Goal: Task Accomplishment & Management: Complete application form

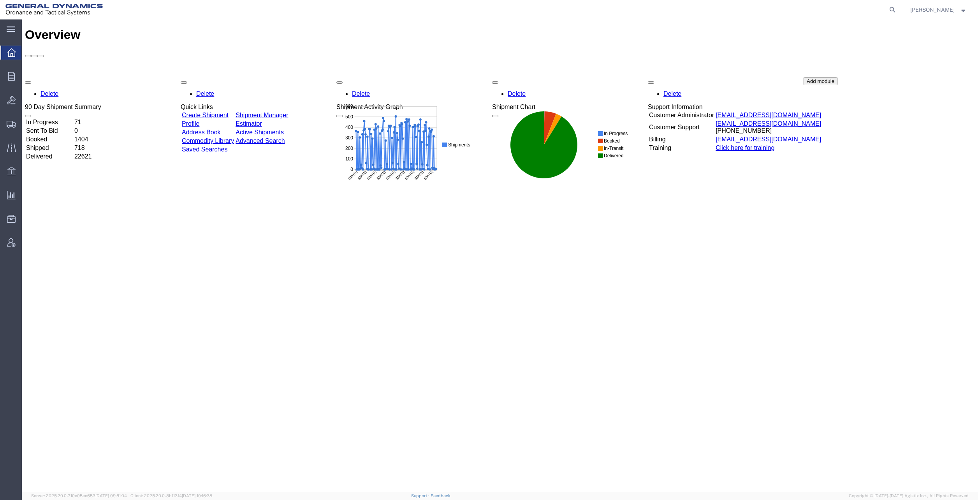
click at [895, 12] on icon at bounding box center [892, 9] width 11 height 11
click at [822, 7] on input "search" at bounding box center [768, 9] width 237 height 19
paste input "56994860"
type input "56994860"
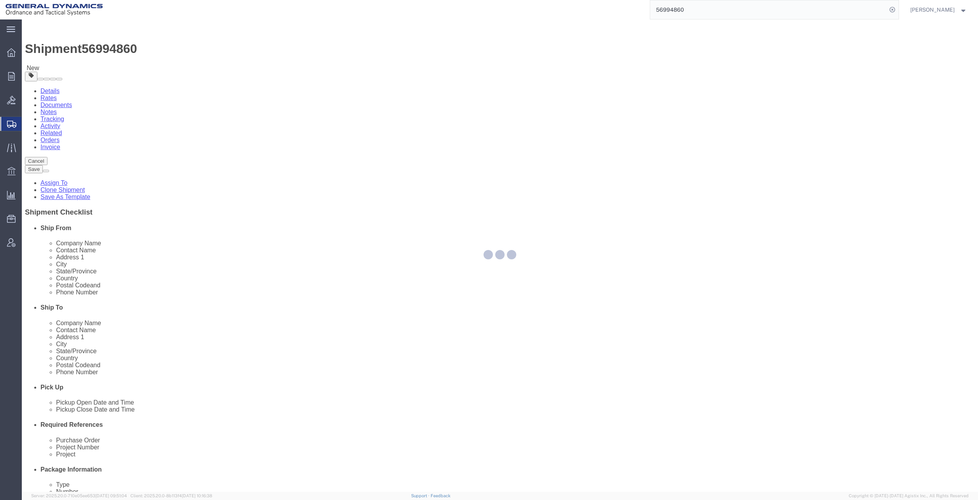
select select
select select "313"
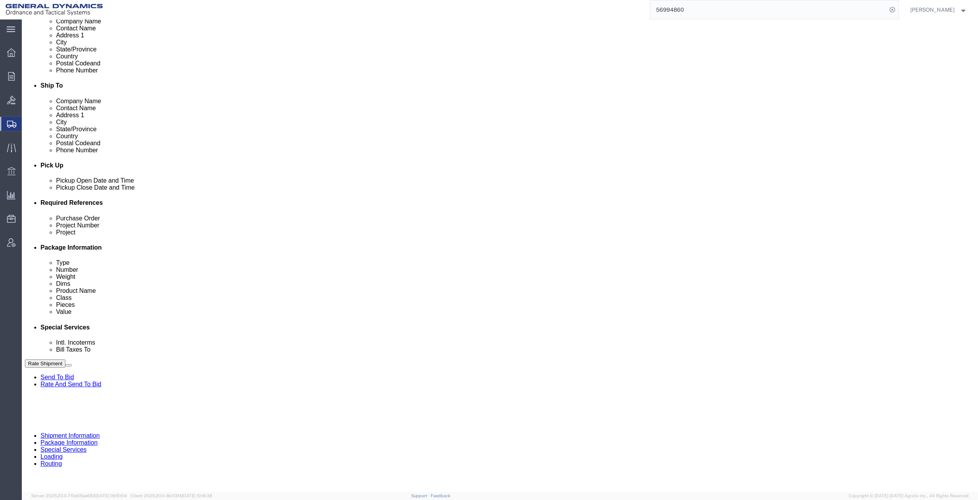
scroll to position [320, 0]
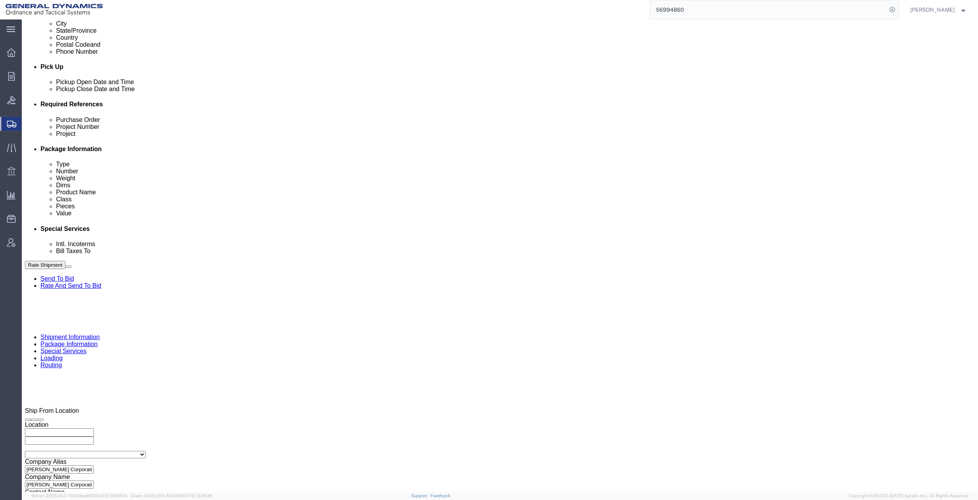
click icon
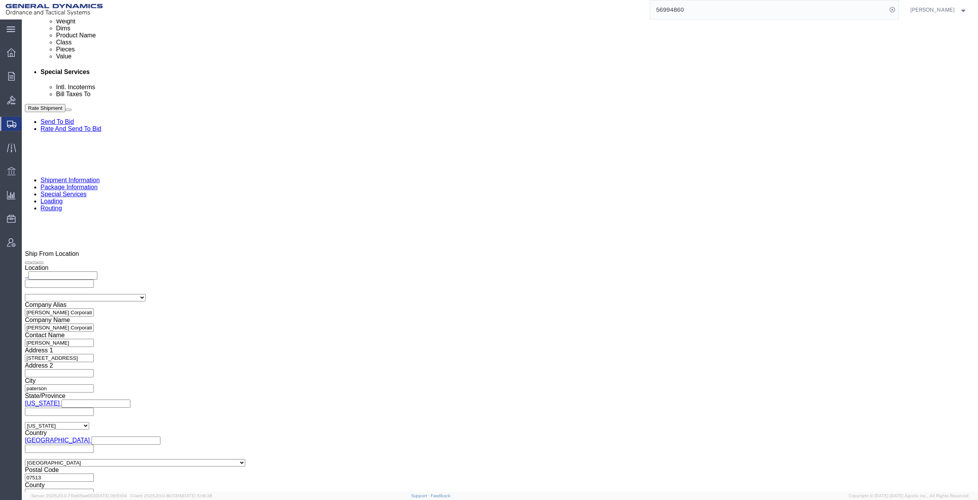
scroll to position [258, 0]
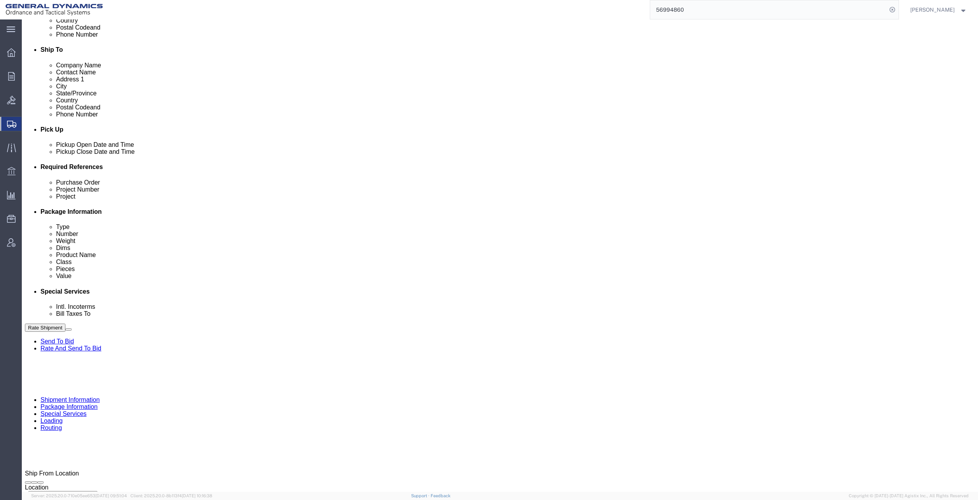
click link "Shipment Information"
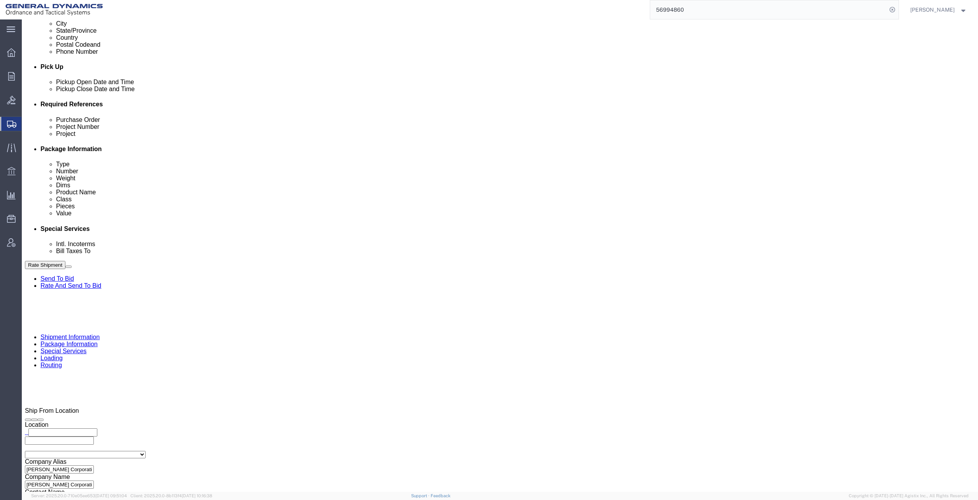
click input "text"
type input "NA"
click input "text"
type input "NA"
click select "Select Air Less than Truckload Multi-Leg Ocean Freight Rail Small Parcel Truckl…"
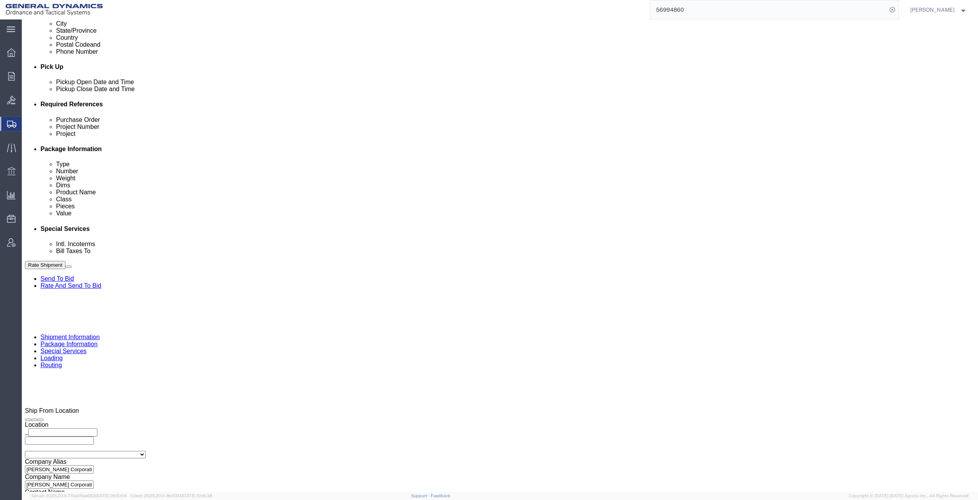
select select "TL"
click select "Select Air Less than Truckload Multi-Leg Ocean Freight Rail Small Parcel Truckl…"
click button "Continue"
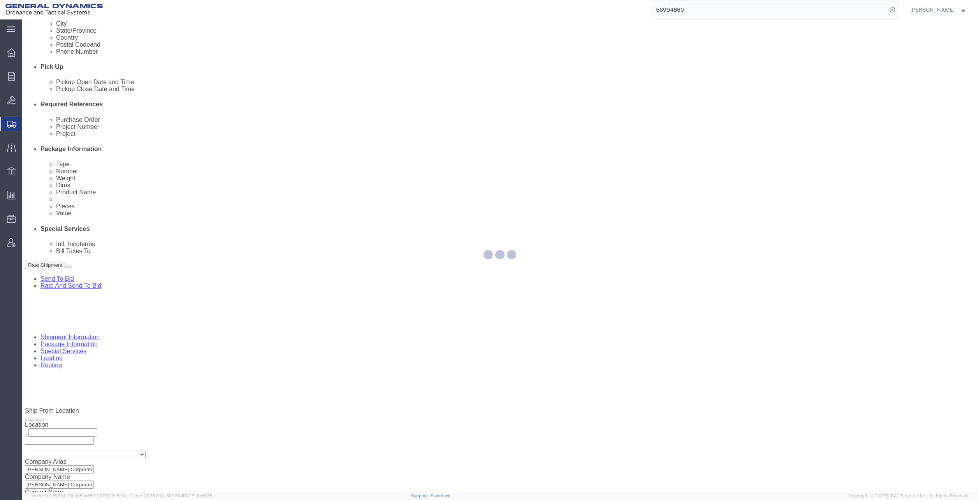
scroll to position [0, 0]
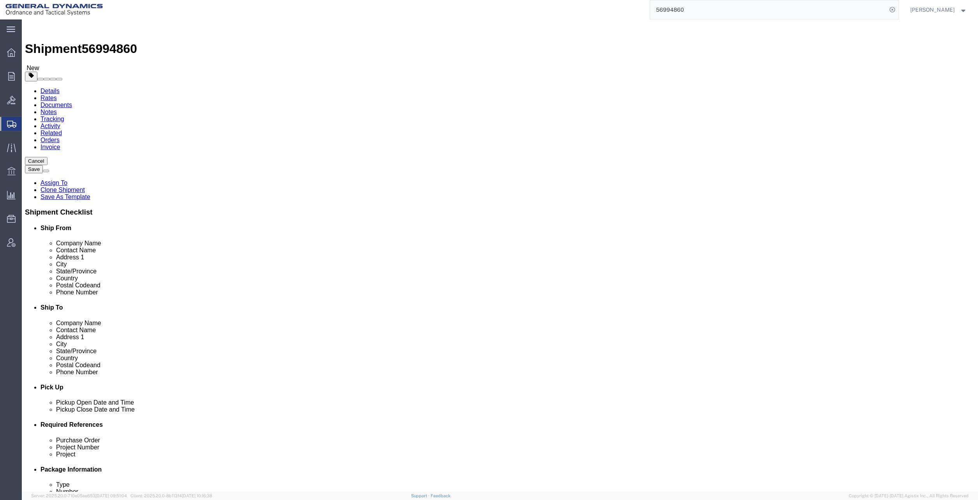
click link "Shipment Information"
click link "Special Services"
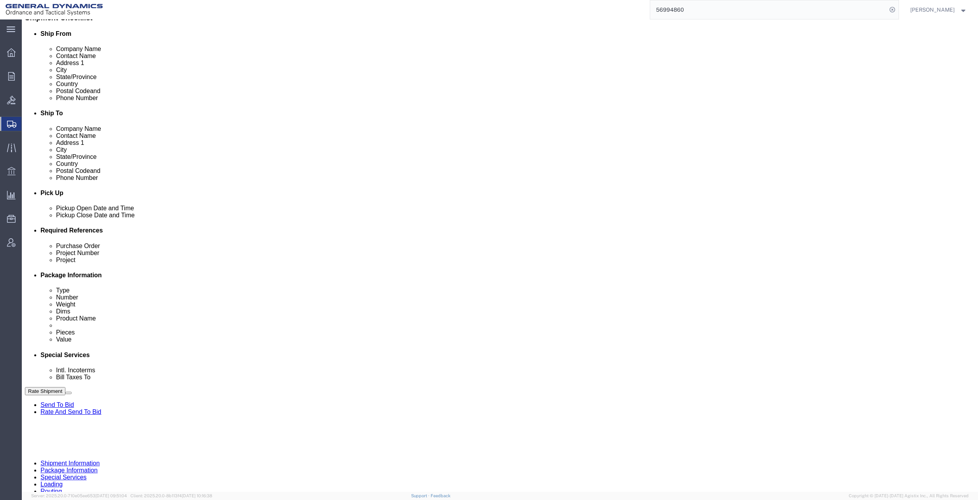
scroll to position [195, 0]
click select "Select Buyer Cost Center Department Operations Number Order Number Sales Person"
select select "DEPARTMENT"
click select "Select Buyer Cost Center Department Operations Number Order Number Sales Person"
click select "Select [GEOGRAPHIC_DATA] [GEOGRAPHIC_DATA] [GEOGRAPHIC_DATA] [GEOGRAPHIC_DATA] …"
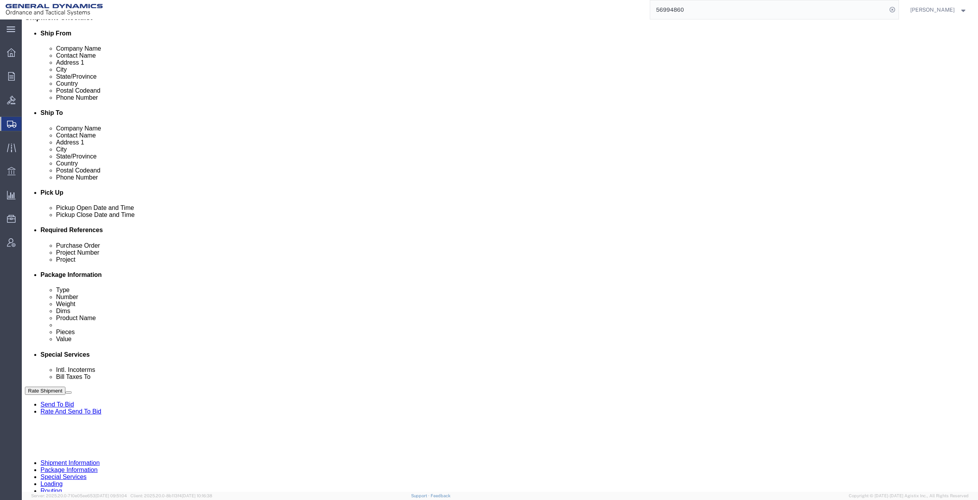
select select "1763983"
click select "Select [GEOGRAPHIC_DATA] [GEOGRAPHIC_DATA] [GEOGRAPHIC_DATA] [GEOGRAPHIC_DATA] …"
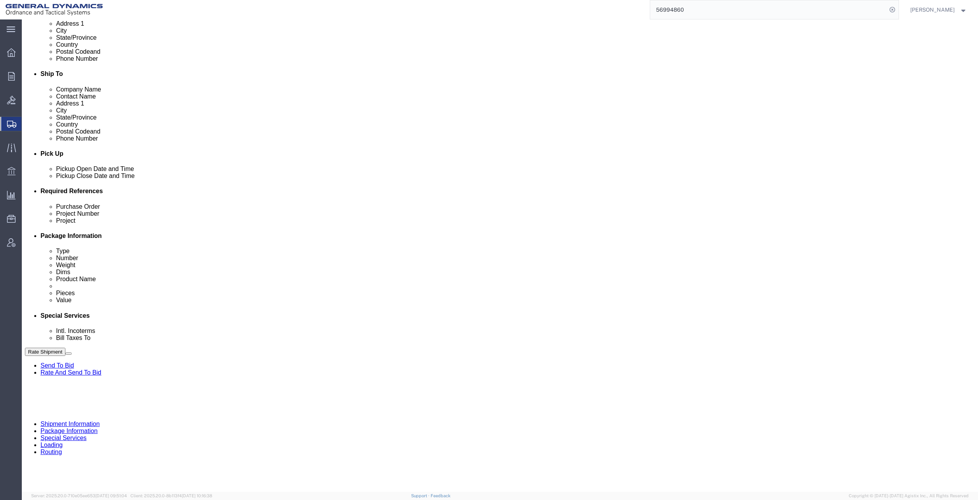
click button "Rate Shipment"
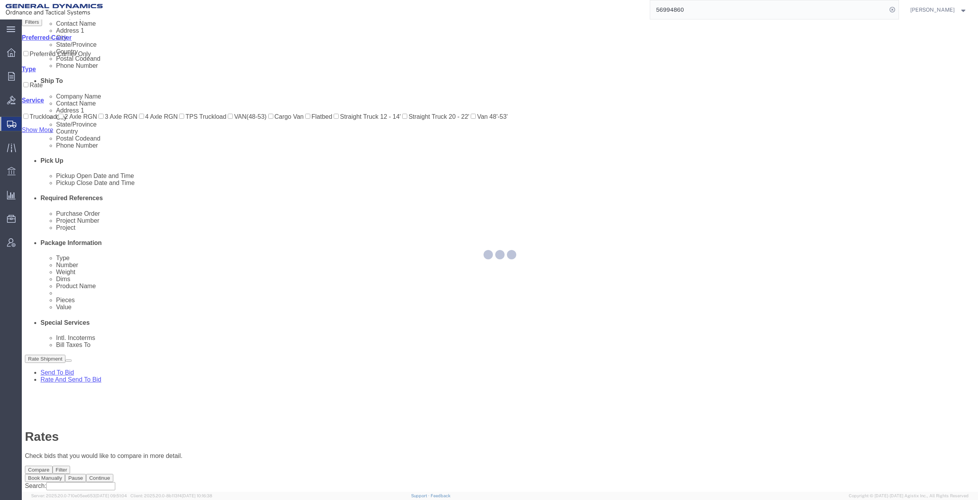
scroll to position [0, 0]
